Goal: Task Accomplishment & Management: Use online tool/utility

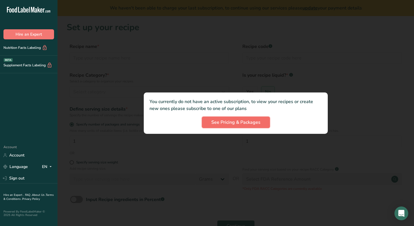
click at [245, 121] on span "See Pricing & Packages" at bounding box center [235, 122] width 49 height 7
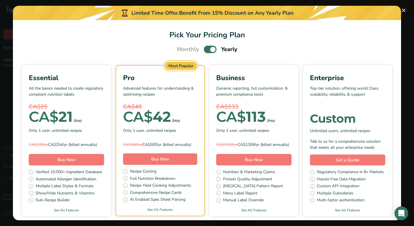
click at [206, 49] on span "Pick Your Pricing Plan Modal" at bounding box center [210, 49] width 13 height 7
click at [206, 49] on input "Pick Your Pricing Plan Modal" at bounding box center [206, 50] width 4 height 4
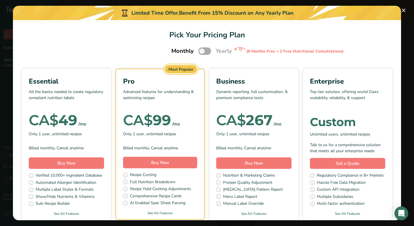
click at [206, 49] on span "Pick Your Pricing Plan Modal" at bounding box center [205, 50] width 13 height 7
click at [202, 49] on input "Pick Your Pricing Plan Modal" at bounding box center [201, 51] width 4 height 4
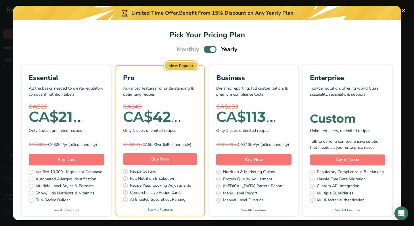
click at [206, 49] on span "Pick Your Pricing Plan Modal" at bounding box center [210, 49] width 13 height 7
click at [206, 49] on input "Pick Your Pricing Plan Modal" at bounding box center [206, 50] width 4 height 4
checkbox input "false"
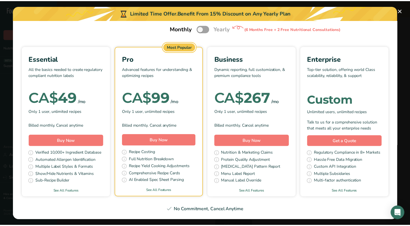
scroll to position [35, 0]
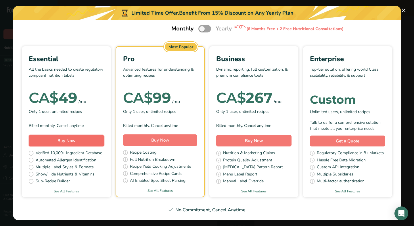
click at [76, 138] on span "Buy Now" at bounding box center [67, 141] width 18 height 6
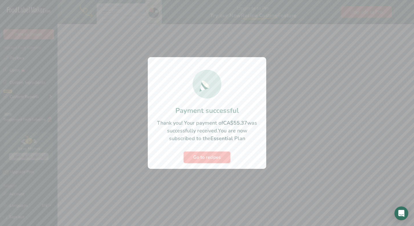
click at [212, 157] on span "Go to recipes" at bounding box center [207, 157] width 28 height 7
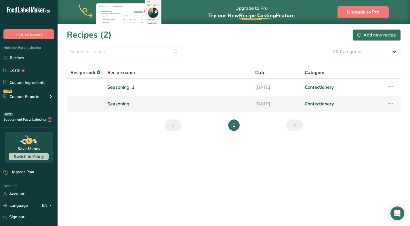
click at [390, 104] on icon at bounding box center [390, 103] width 7 height 10
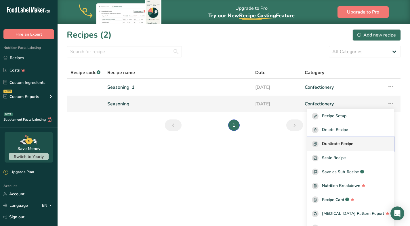
click at [351, 142] on span "Duplicate Recipe" at bounding box center [337, 144] width 31 height 7
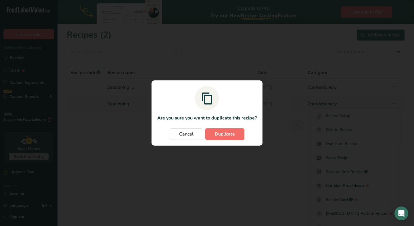
click at [226, 133] on span "Duplicate" at bounding box center [225, 134] width 20 height 7
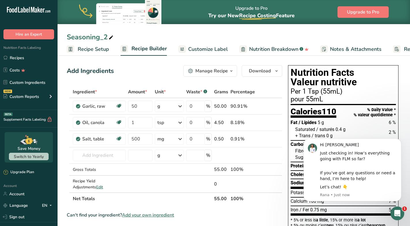
click at [104, 37] on div "Seasoning_2" at bounding box center [91, 37] width 48 height 10
type input "Seasoning_red pepper"
click at [400, 141] on icon "Dismiss notification" at bounding box center [400, 140] width 2 height 2
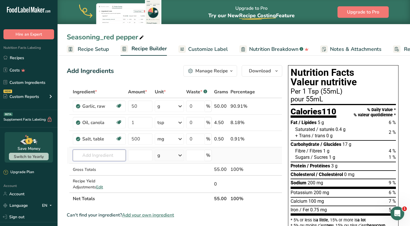
click at [109, 159] on input "text" at bounding box center [99, 156] width 53 height 12
click at [95, 157] on input "text" at bounding box center [99, 156] width 53 height 12
paste input "red bell peppers"
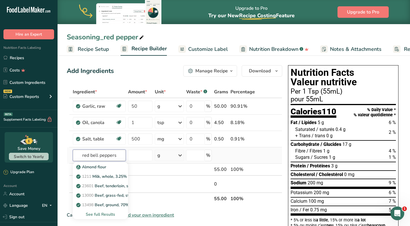
click at [85, 156] on input "red bell peppers" at bounding box center [99, 156] width 53 height 12
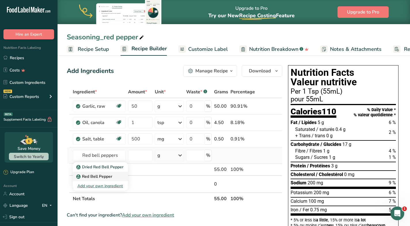
click at [113, 176] on div "Red Bell Pepper" at bounding box center [95, 177] width 37 height 6
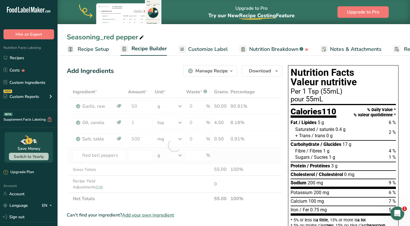
type input "Red Bell Pepper"
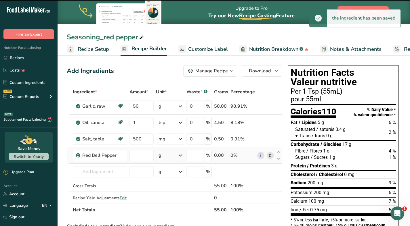
type input "0"
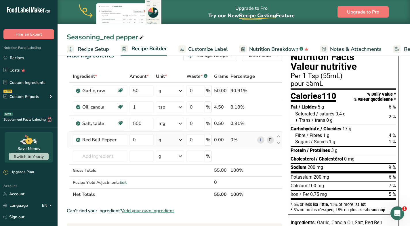
scroll to position [15, 0]
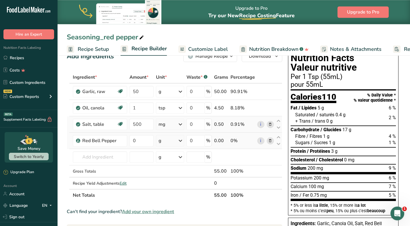
click at [181, 125] on icon at bounding box center [180, 124] width 7 height 10
click at [144, 142] on input "0" at bounding box center [141, 141] width 24 height 12
click at [180, 140] on div "Ingredient * Amount * Unit * Waste * .a-a{fill:#347362;}.b-a{fill:#fff;} Grams …" at bounding box center [175, 136] width 216 height 130
click at [146, 142] on input "0" at bounding box center [141, 141] width 24 height 12
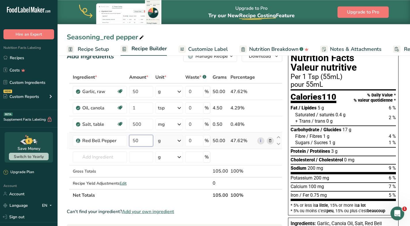
type input "50"
click at [181, 141] on div "Ingredient * Amount * Unit * Waste * .a-a{fill:#347362;}.b-a{fill:#fff;} Grams …" at bounding box center [175, 136] width 216 height 130
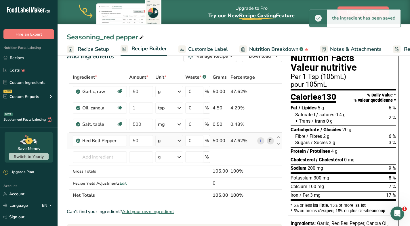
click at [181, 141] on icon at bounding box center [179, 141] width 7 height 10
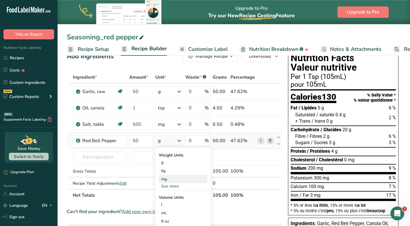
click at [169, 180] on div "mg" at bounding box center [183, 179] width 48 height 8
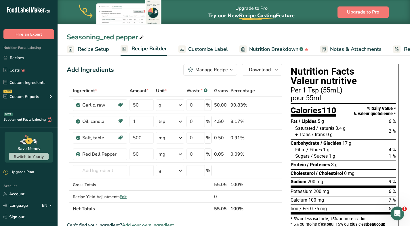
scroll to position [0, 0]
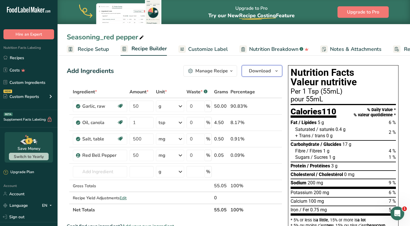
click at [270, 71] on span "Download" at bounding box center [260, 71] width 22 height 7
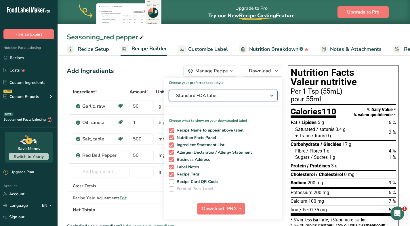
click at [271, 94] on icon "button" at bounding box center [271, 96] width 7 height 10
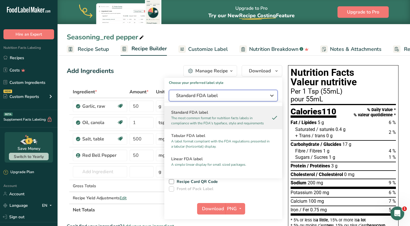
click at [271, 94] on icon "button" at bounding box center [271, 96] width 7 height 10
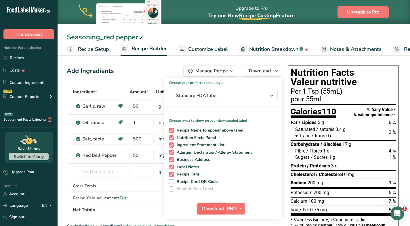
click at [223, 207] on span "Download" at bounding box center [213, 209] width 22 height 7
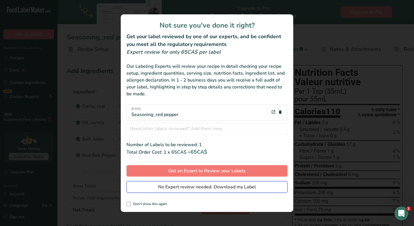
click at [215, 188] on span "No Expert review needed. Download my Label" at bounding box center [207, 187] width 98 height 7
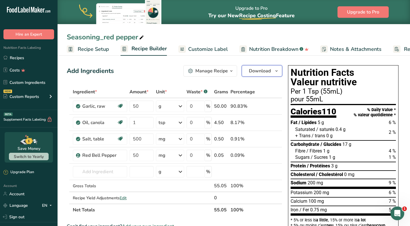
click at [274, 73] on span "button" at bounding box center [276, 71] width 7 height 7
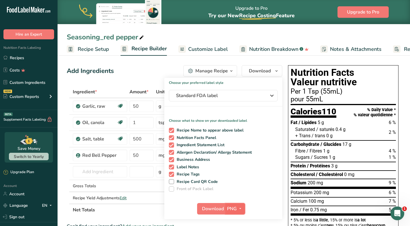
click at [240, 209] on icon "button" at bounding box center [240, 208] width 5 height 7
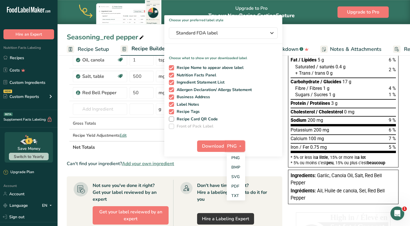
scroll to position [64, 0]
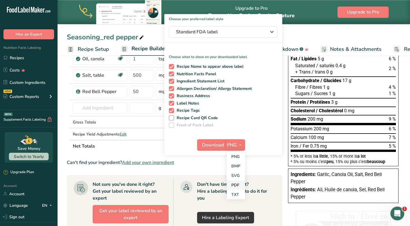
click at [233, 182] on link "PDF" at bounding box center [236, 185] width 18 height 9
click at [216, 142] on span "Download" at bounding box center [213, 145] width 22 height 7
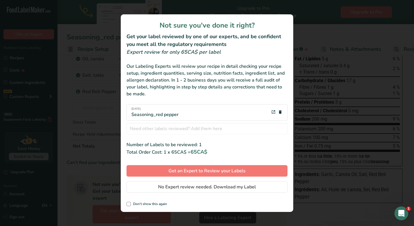
click at [376, 97] on div "review labels modal" at bounding box center [207, 113] width 414 height 226
click at [134, 204] on span "Don't show this again" at bounding box center [149, 204] width 36 height 4
click at [130, 204] on input "Don't show this again" at bounding box center [129, 205] width 4 height 4
checkbox input "true"
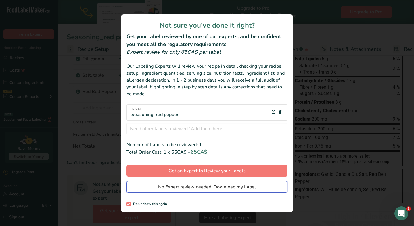
click at [219, 186] on span "No Expert review needed. Download my Label" at bounding box center [207, 187] width 98 height 7
